Goal: Task Accomplishment & Management: Manage account settings

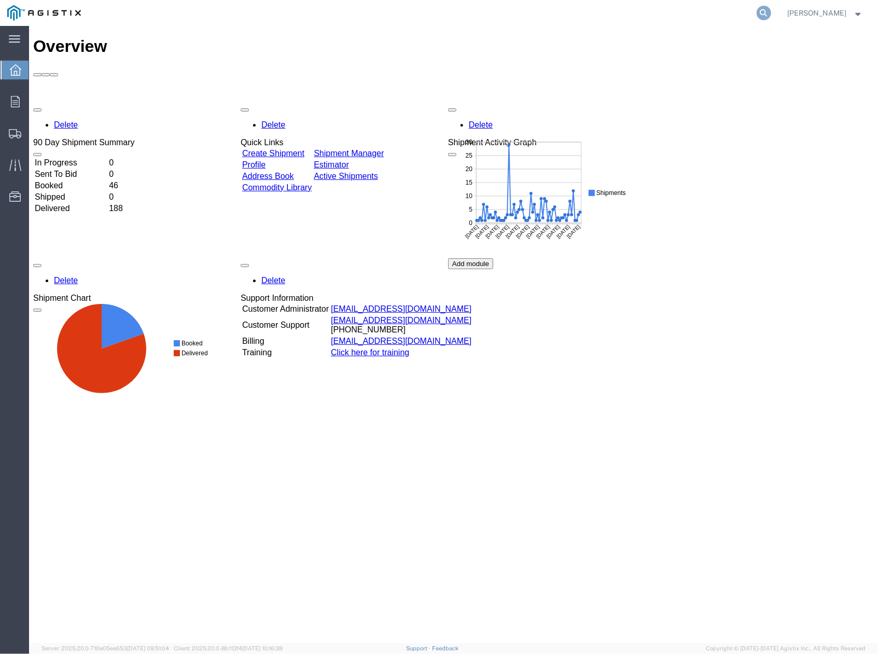
click at [762, 13] on icon at bounding box center [764, 13] width 15 height 15
click at [671, 15] on input "search" at bounding box center [599, 13] width 315 height 25
paste input "56892464"
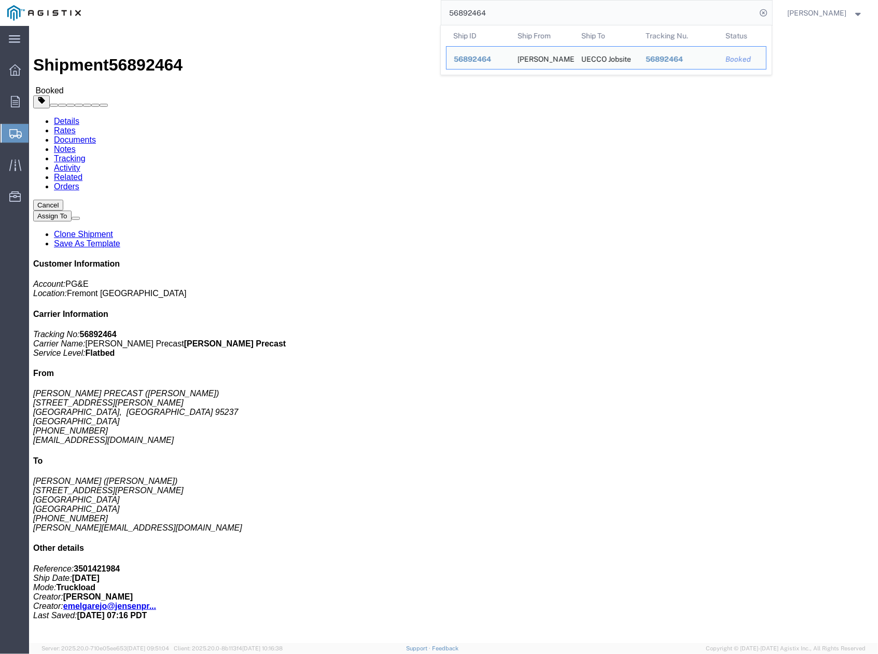
click span "button"
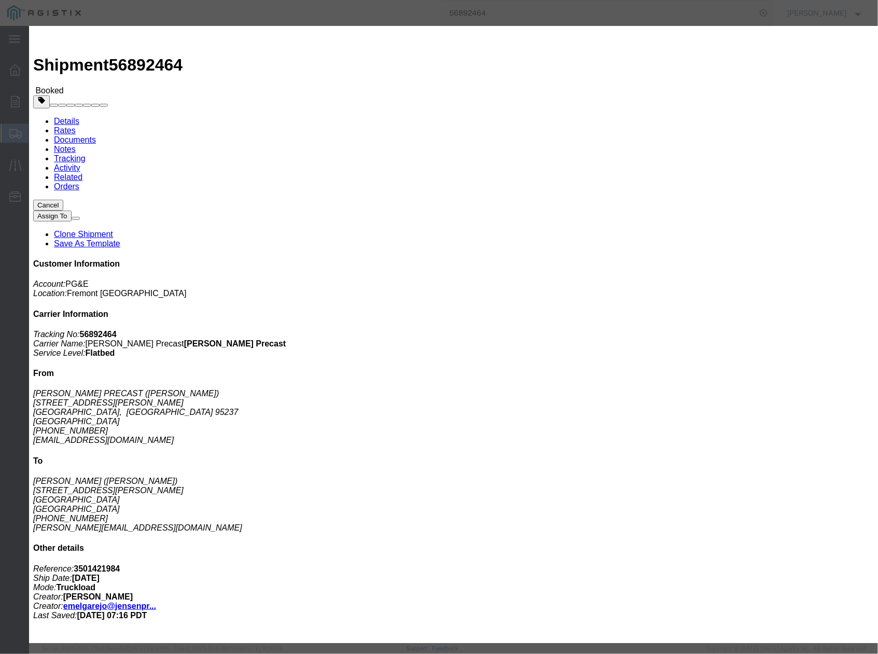
click div "[DATE] 4:31 PM"
click div "Notify carrier of changes Cancel Save"
click button "Save"
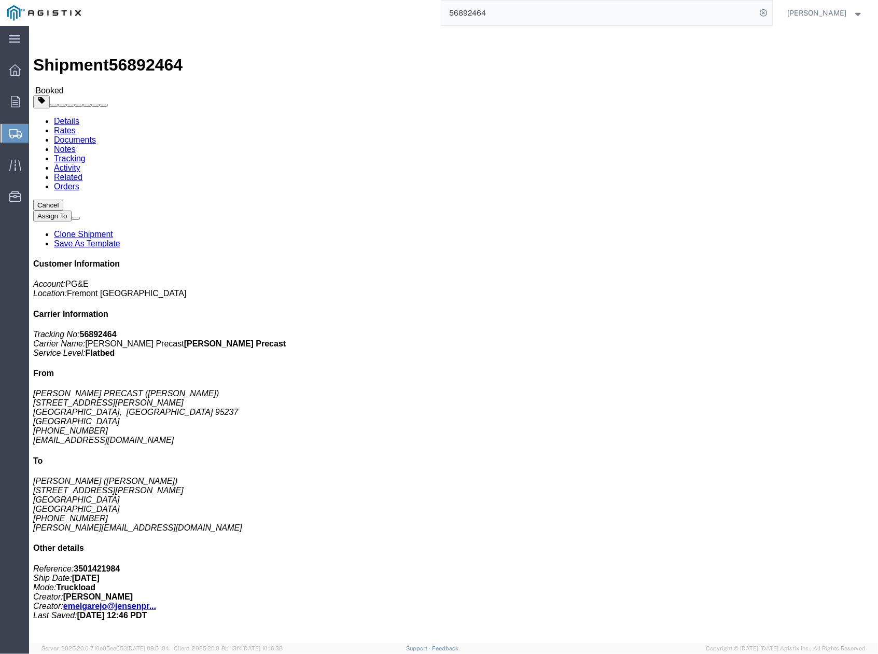
drag, startPoint x: 462, startPoint y: 157, endPoint x: 534, endPoint y: 87, distance: 100.9
click div
click button "Close"
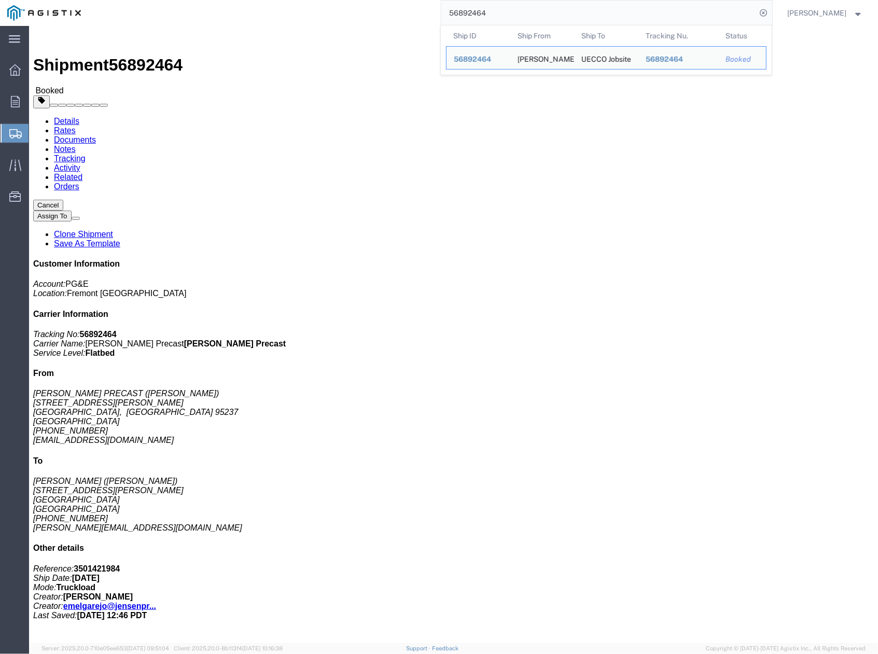
drag, startPoint x: 449, startPoint y: 5, endPoint x: 426, endPoint y: 5, distance: 23.3
click at [426, 5] on div "56892464 Ship ID Ship From Ship To Tracking Nu. Status Ship ID 56892464 Ship Fr…" at bounding box center [430, 13] width 684 height 26
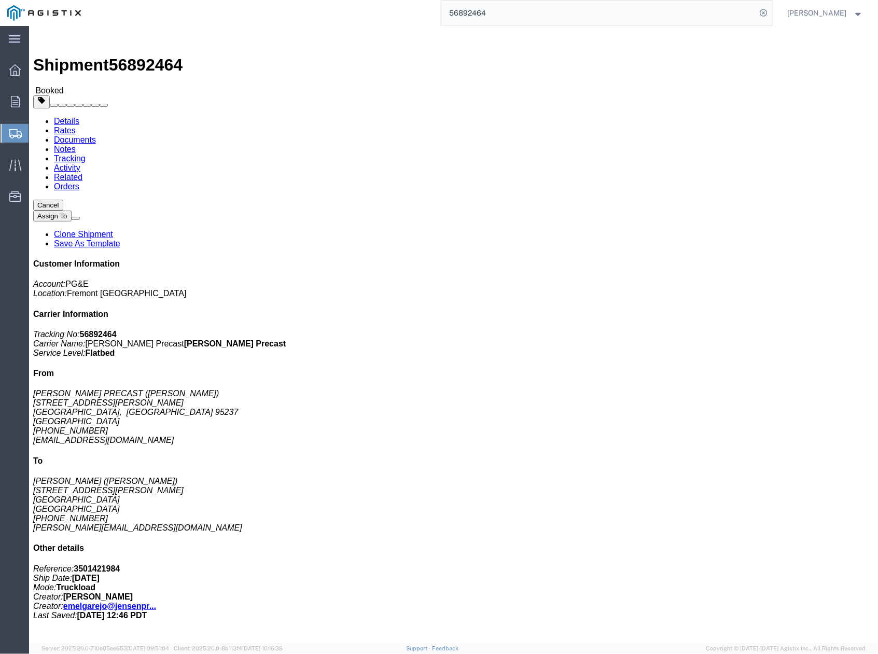
paste input "547"
type input "56892547"
click span "button"
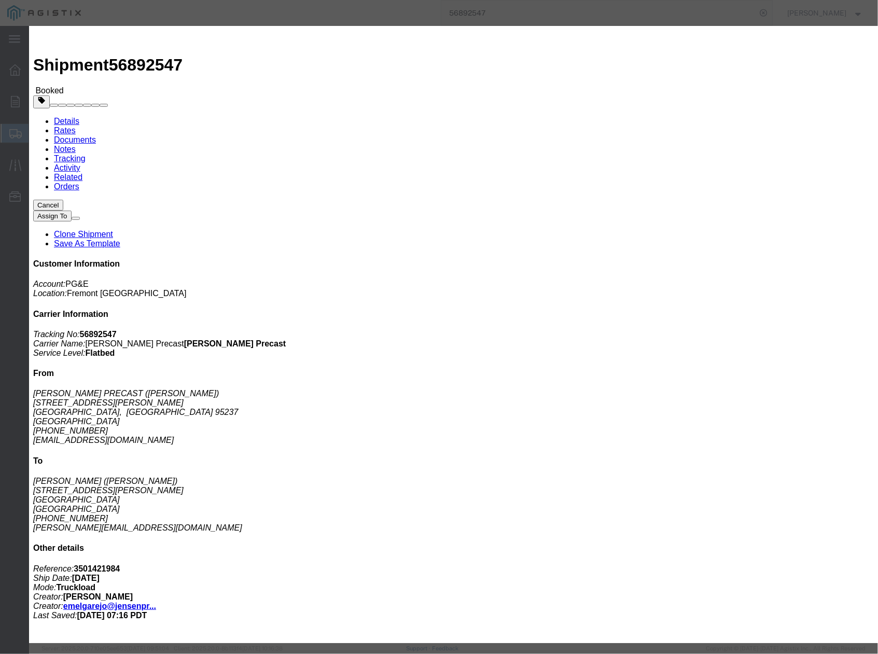
click div "[DATE] 4:31 PM"
click div "Notify carrier of changes Cancel Save"
click button "Save"
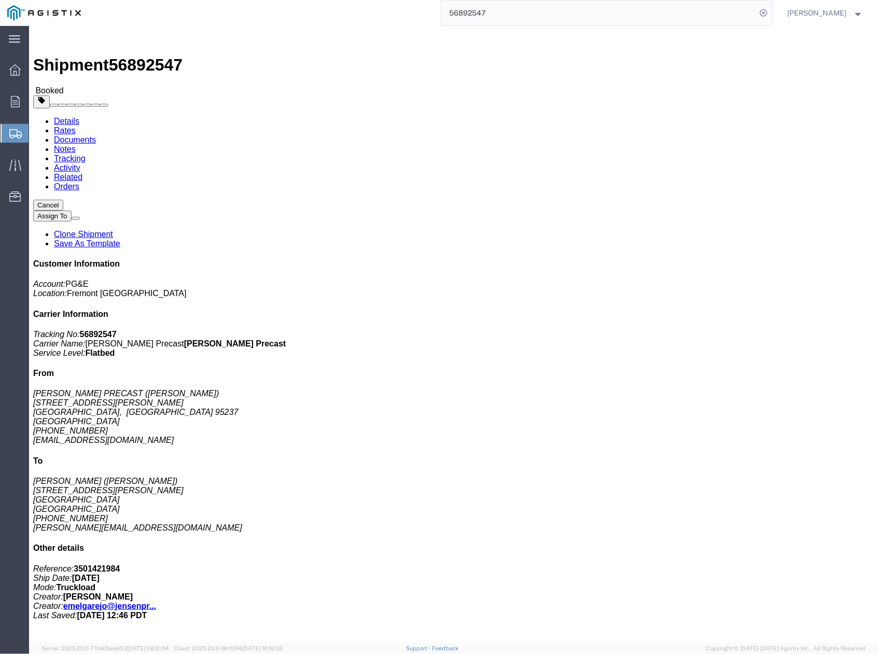
click button "Close"
click div "Leg 1 - Truckload Vehicle 1: Flat Bed Number of trucks: 1"
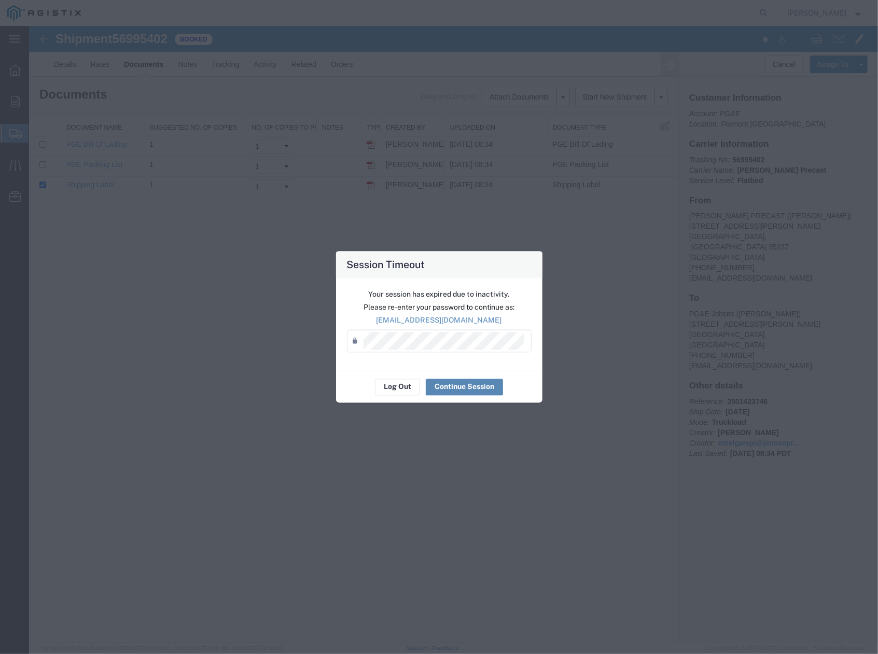
click at [458, 386] on button "Continue Session" at bounding box center [464, 387] width 77 height 17
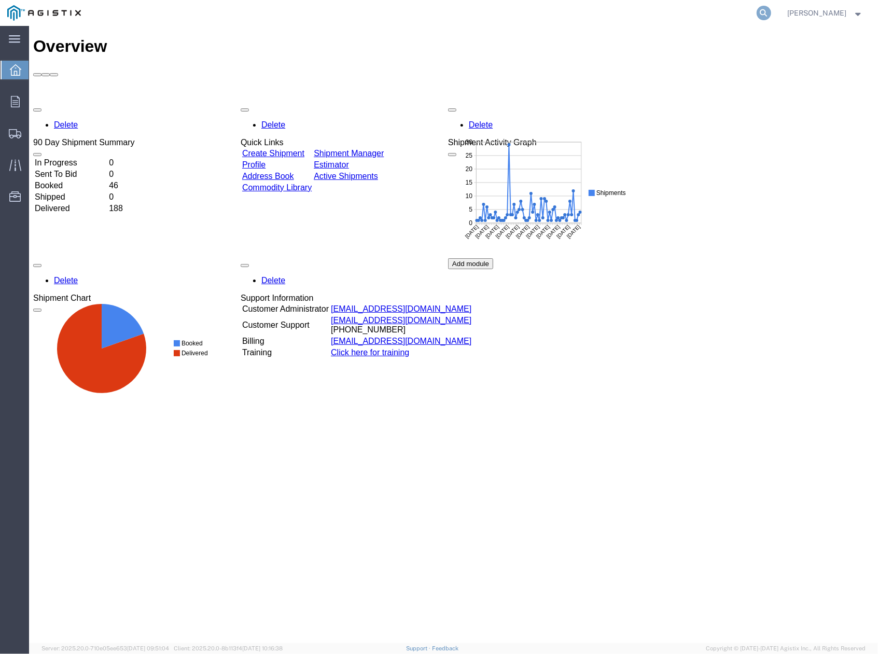
click at [769, 11] on icon at bounding box center [764, 13] width 15 height 15
paste input "56925585"
type input "56925585"
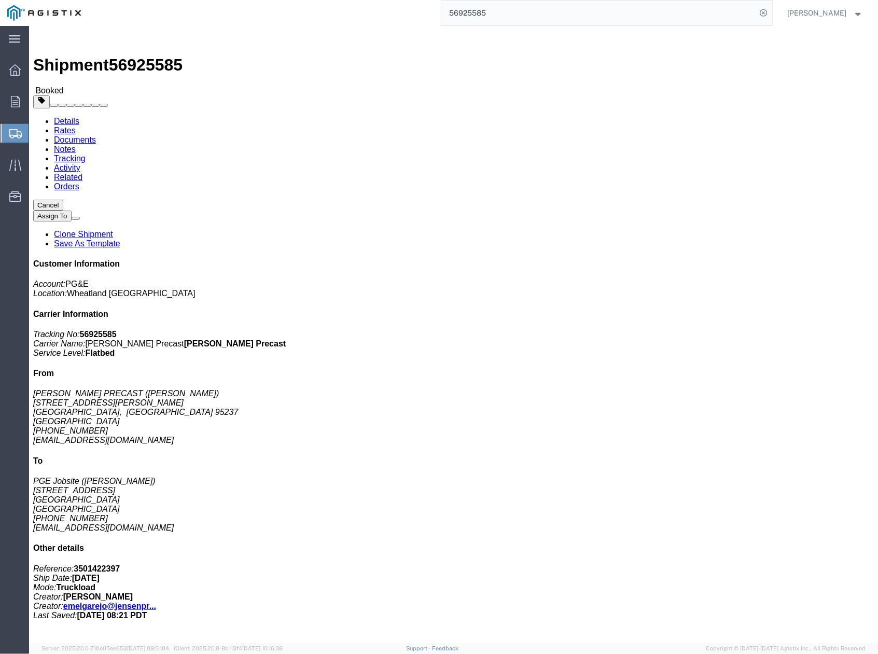
click span "button"
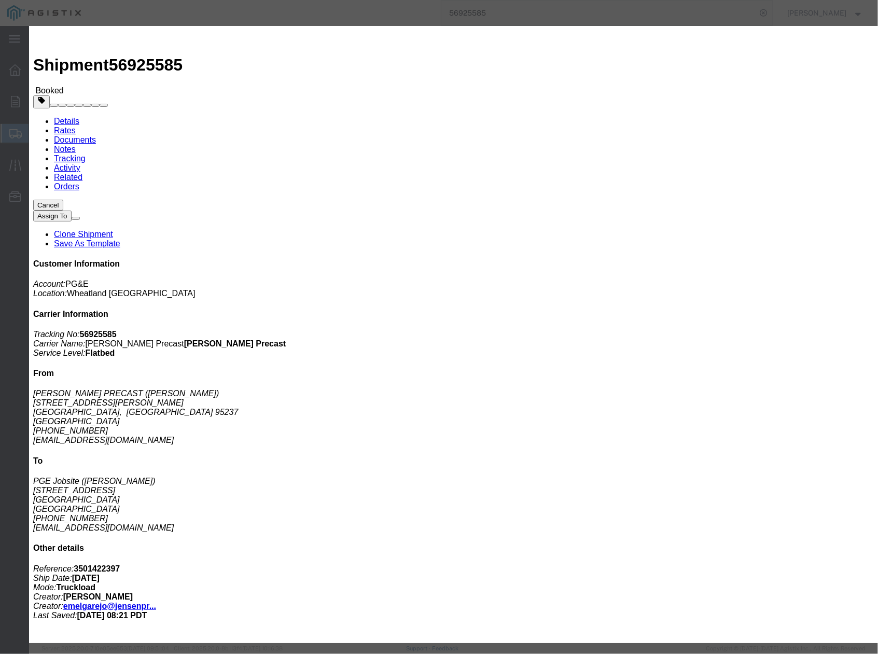
click div "Oct 03 2025 4:34 PM"
click div "Pickup Date: Pickup Start Date Pickup Start Time Pickup Open Date and Time Oct …"
click button "Save"
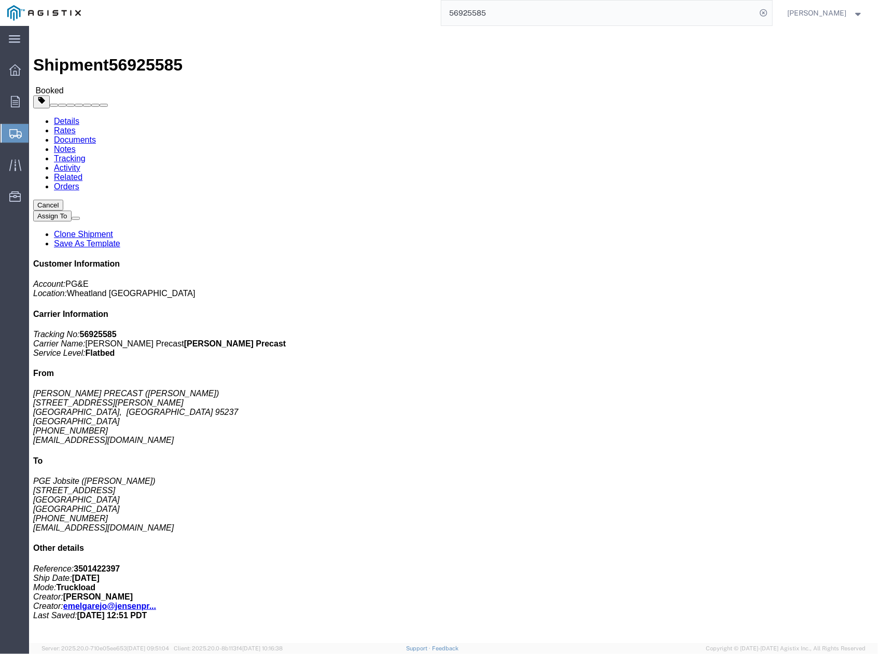
click div
click div "Close"
click button "Close"
